Goal: Use online tool/utility: Utilize a website feature to perform a specific function

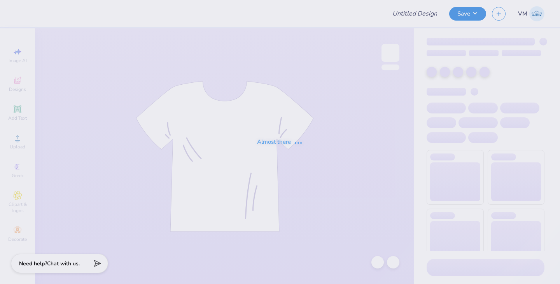
type input "Alpha O"
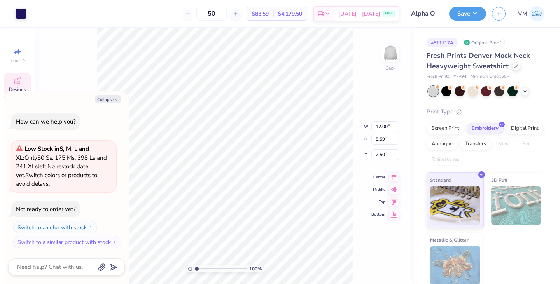
type textarea "x"
type input "3.40"
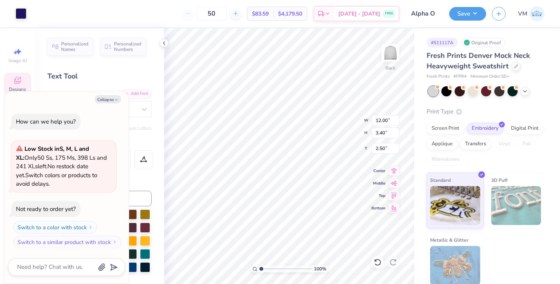
scroll to position [6, 1]
type textarea "x"
type textarea "A"
type textarea "x"
type textarea "Al"
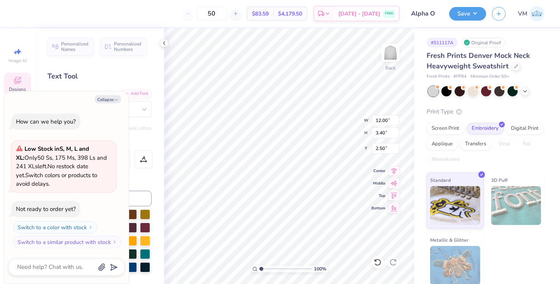
type textarea "x"
type textarea "Alp"
type textarea "x"
type textarea "Alph"
type textarea "x"
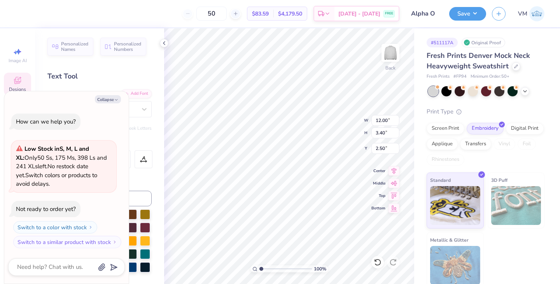
type textarea "Alpha"
type textarea "x"
type textarea "Alpha"
type textarea "x"
type textarea "Alpha O"
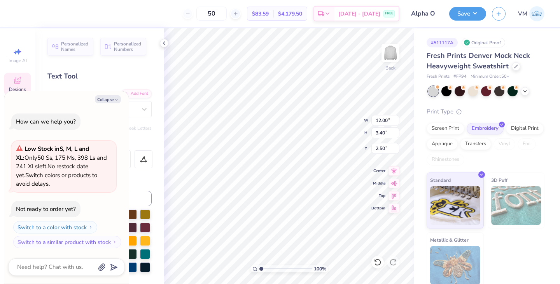
type textarea "x"
type textarea "Alpha Om"
type textarea "x"
type textarea "Alpha Omi"
type textarea "x"
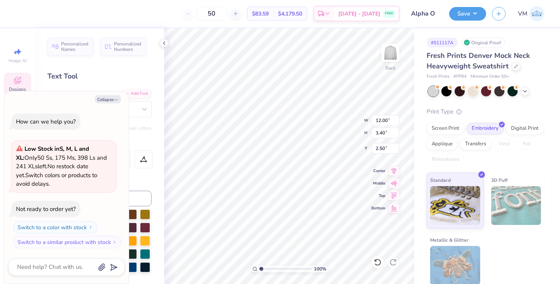
type textarea "Alpha Omic"
type textarea "x"
type textarea "Alpha Omicr"
type textarea "x"
type textarea "Alpha Omicro"
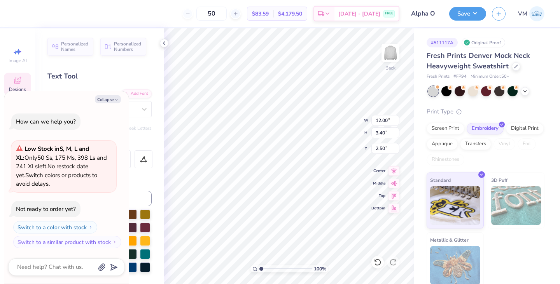
type textarea "x"
type textarea "Alpha Omicron"
type textarea "x"
type textarea "Alpha Omicron"
type textarea "x"
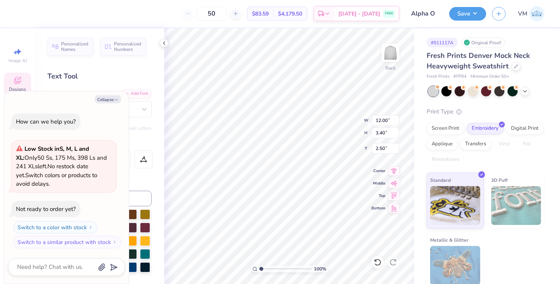
type textarea "Alpha Omicron P"
type textarea "x"
type textarea "Alpha Omicron PI"
type textarea "x"
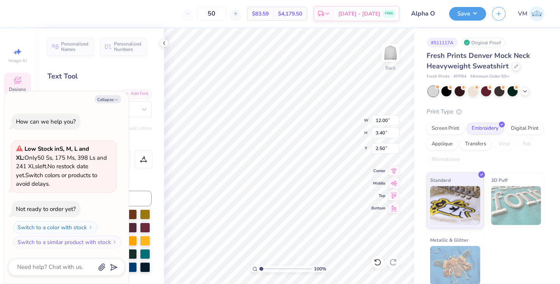
type textarea "Alpha Omicron P"
type textarea "x"
type textarea "Alpha Omicron Pi"
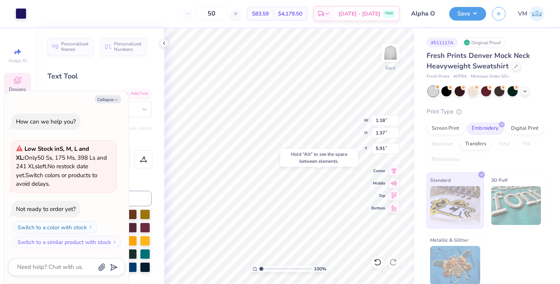
type textarea "x"
type input "10.74"
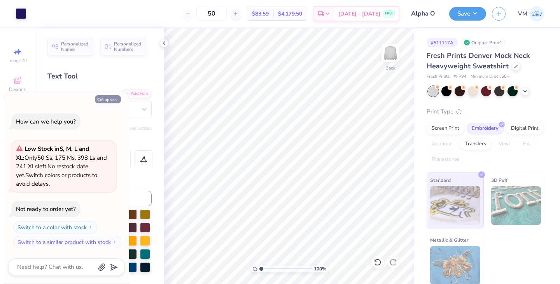
click at [107, 98] on button "Collapse" at bounding box center [108, 99] width 26 height 8
type textarea "x"
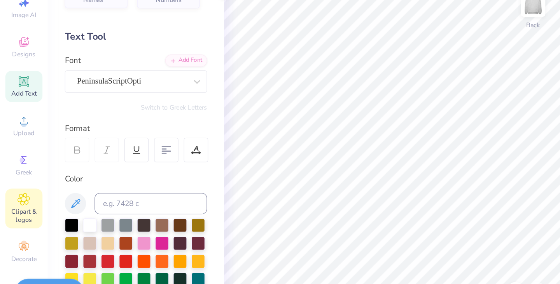
click at [16, 204] on span "Clipart & logos" at bounding box center [17, 207] width 27 height 12
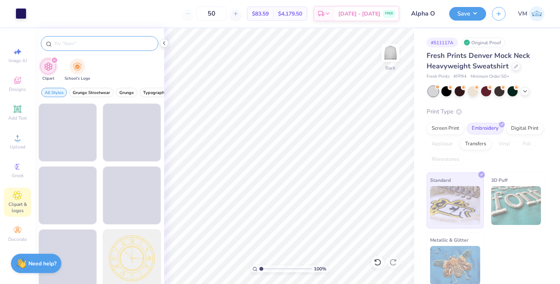
click at [80, 44] on input "text" at bounding box center [103, 44] width 99 height 8
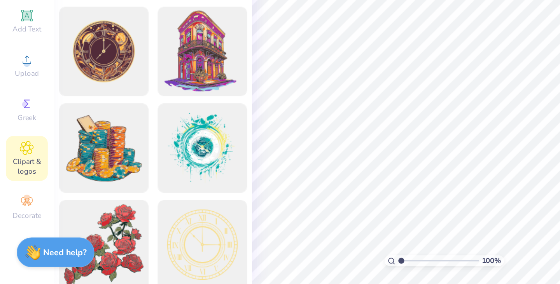
scroll to position [0, 0]
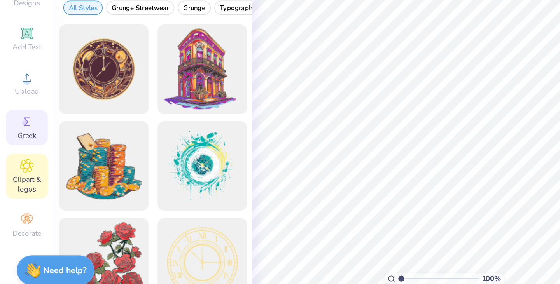
click at [13, 172] on div "Greek" at bounding box center [17, 170] width 27 height 23
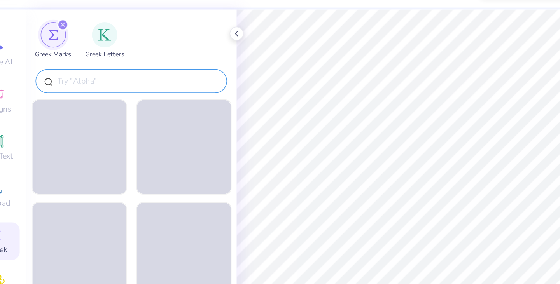
click at [70, 72] on input "text" at bounding box center [103, 72] width 99 height 8
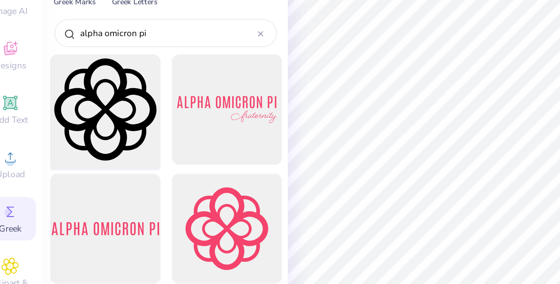
type input "alpha omicron pi"
click at [69, 117] on div at bounding box center [67, 113] width 64 height 64
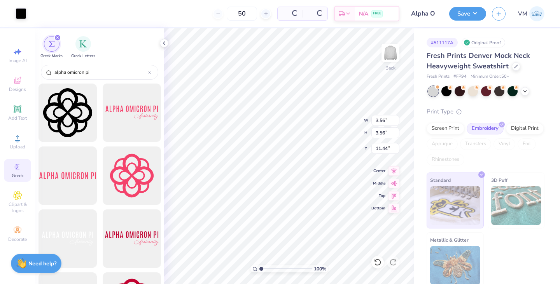
type input "3.56"
type input "5.26"
type input "12.50"
type input "4.06"
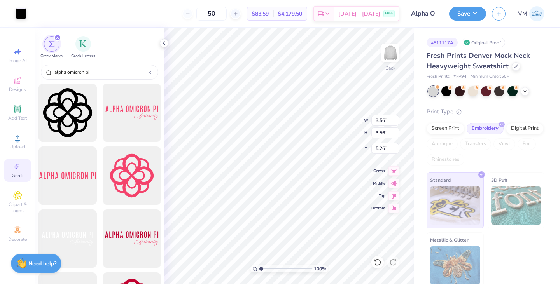
type input "1.95"
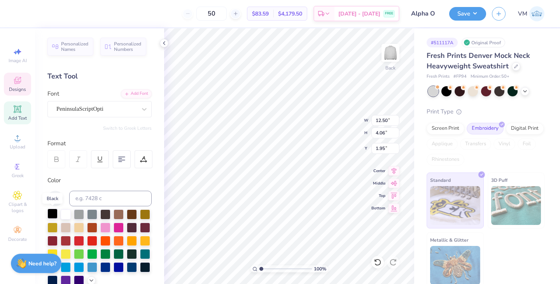
click at [52, 213] on div at bounding box center [52, 214] width 10 height 10
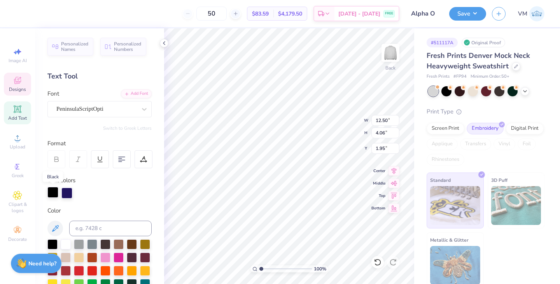
click at [53, 190] on div at bounding box center [52, 192] width 11 height 11
click at [55, 245] on div at bounding box center [52, 244] width 10 height 10
click at [64, 195] on div at bounding box center [66, 192] width 11 height 11
click at [51, 192] on div at bounding box center [52, 192] width 11 height 11
click at [51, 192] on div at bounding box center [52, 193] width 11 height 11
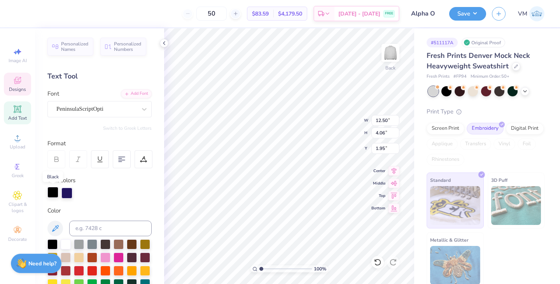
click at [51, 192] on div at bounding box center [52, 192] width 11 height 11
click at [55, 244] on div at bounding box center [52, 244] width 10 height 10
